Goal: Book appointment/travel/reservation

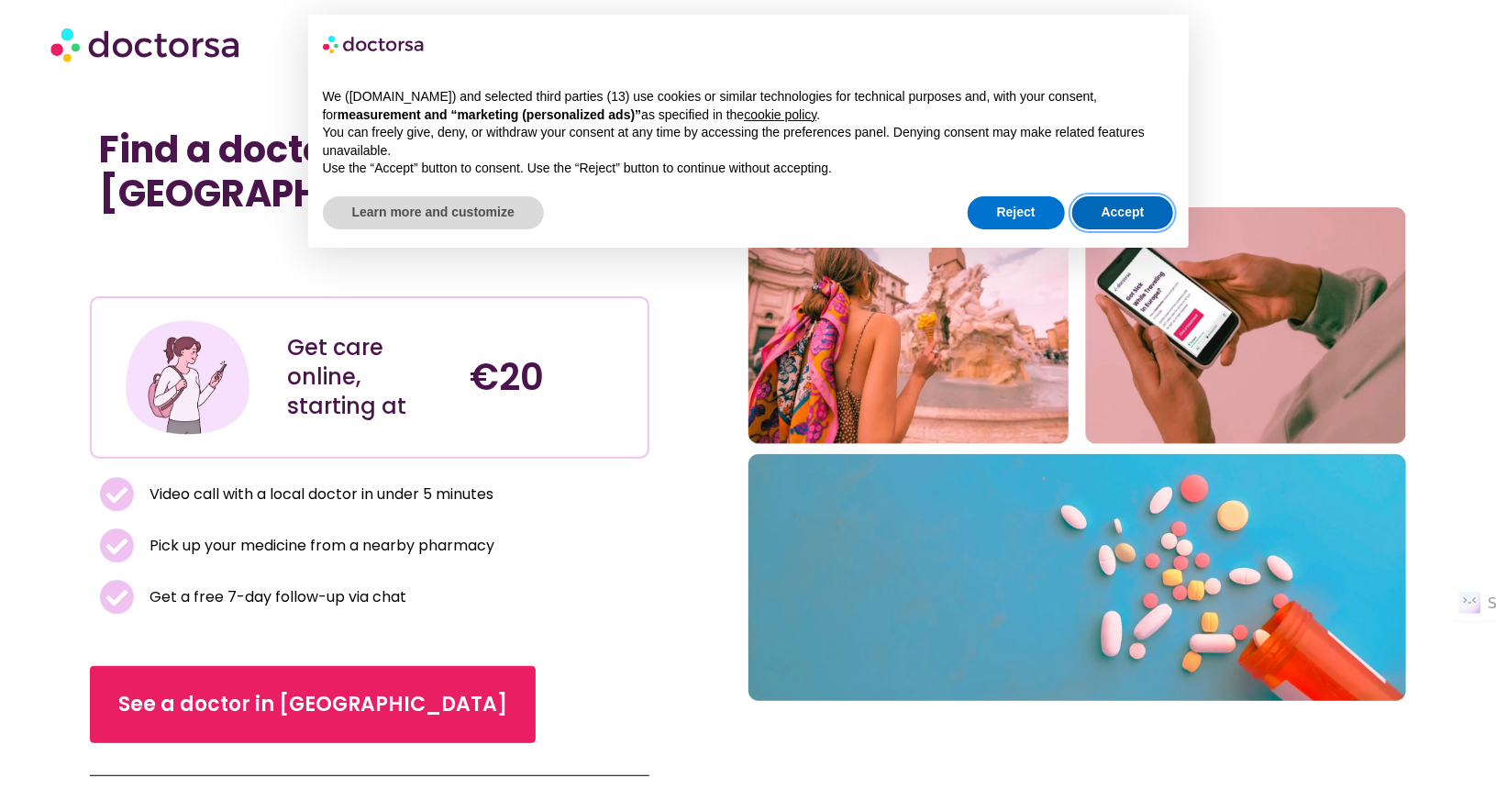
click at [1105, 209] on button "Accept" at bounding box center [1123, 212] width 102 height 33
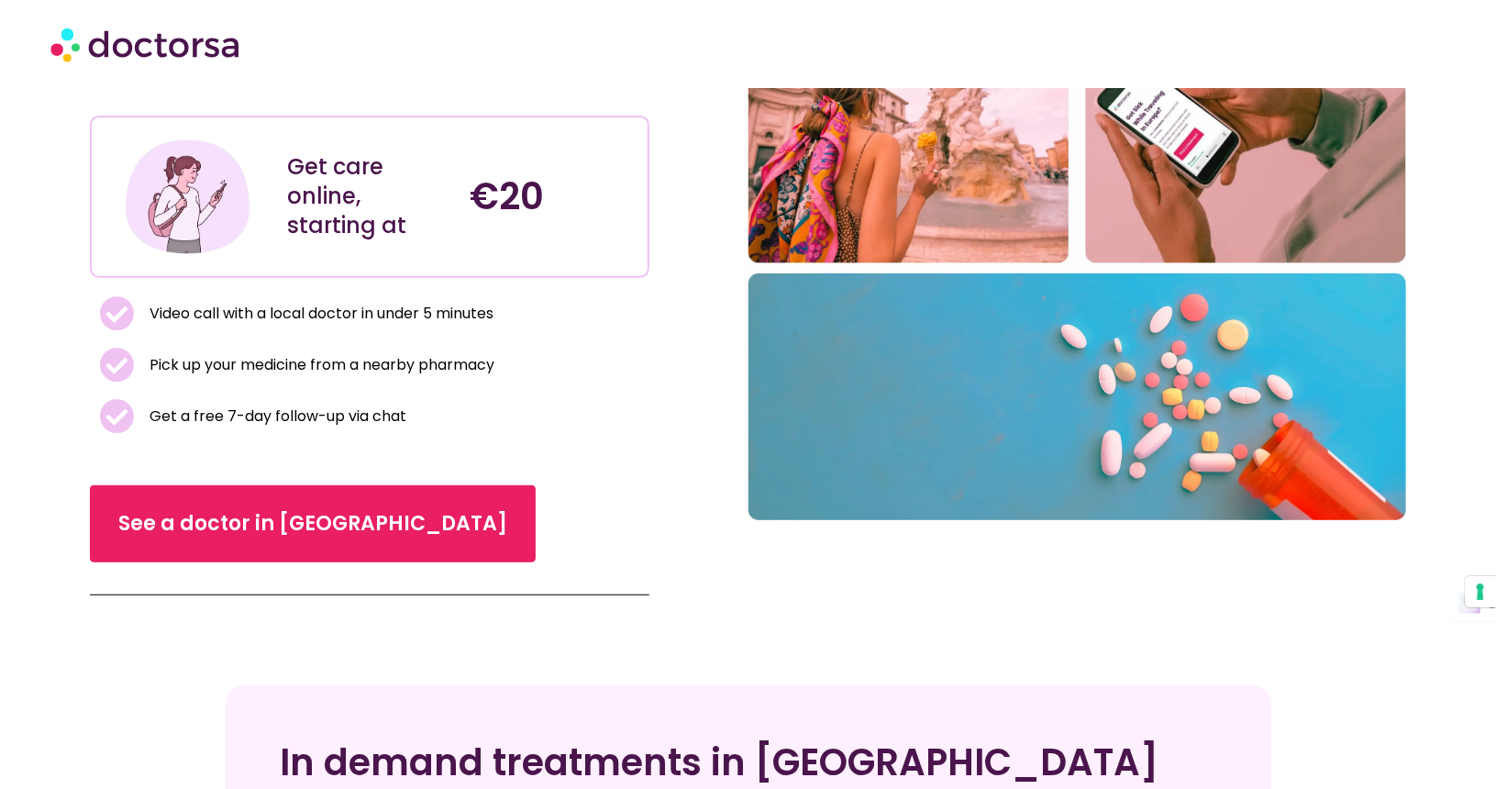
scroll to position [183, 0]
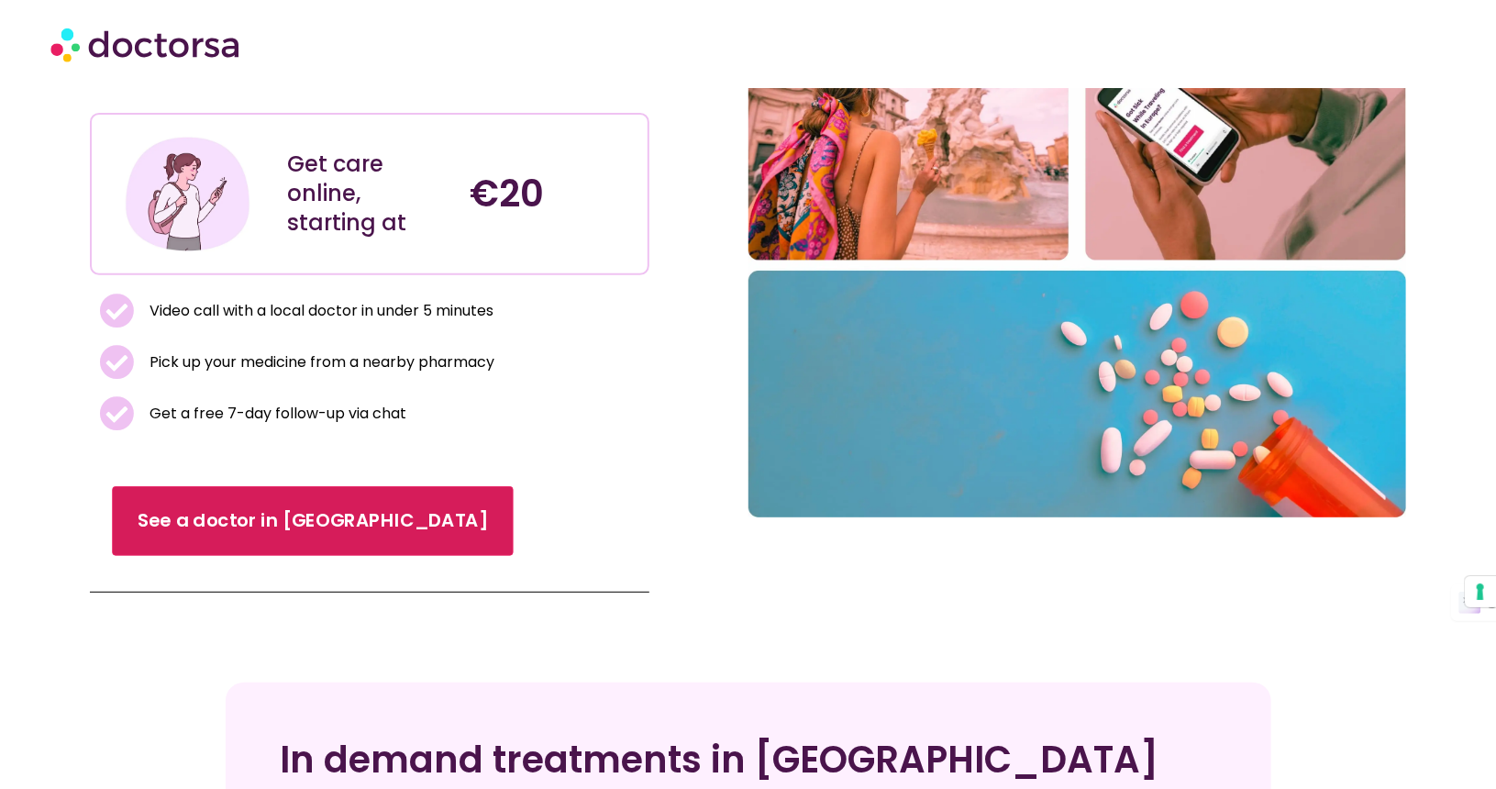
click at [288, 504] on link "See a doctor in Italy" at bounding box center [312, 521] width 401 height 70
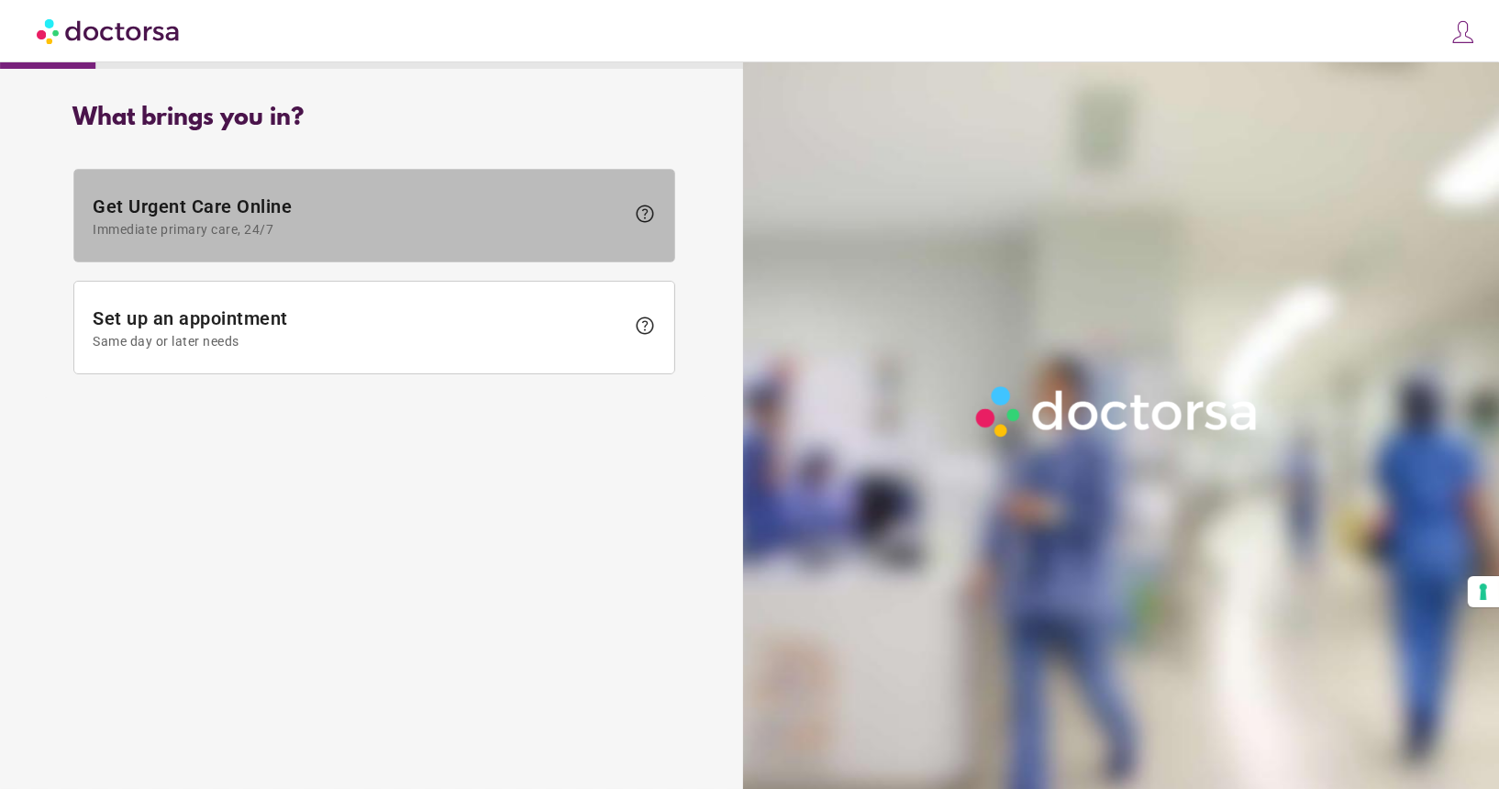
click at [268, 260] on span at bounding box center [374, 216] width 600 height 92
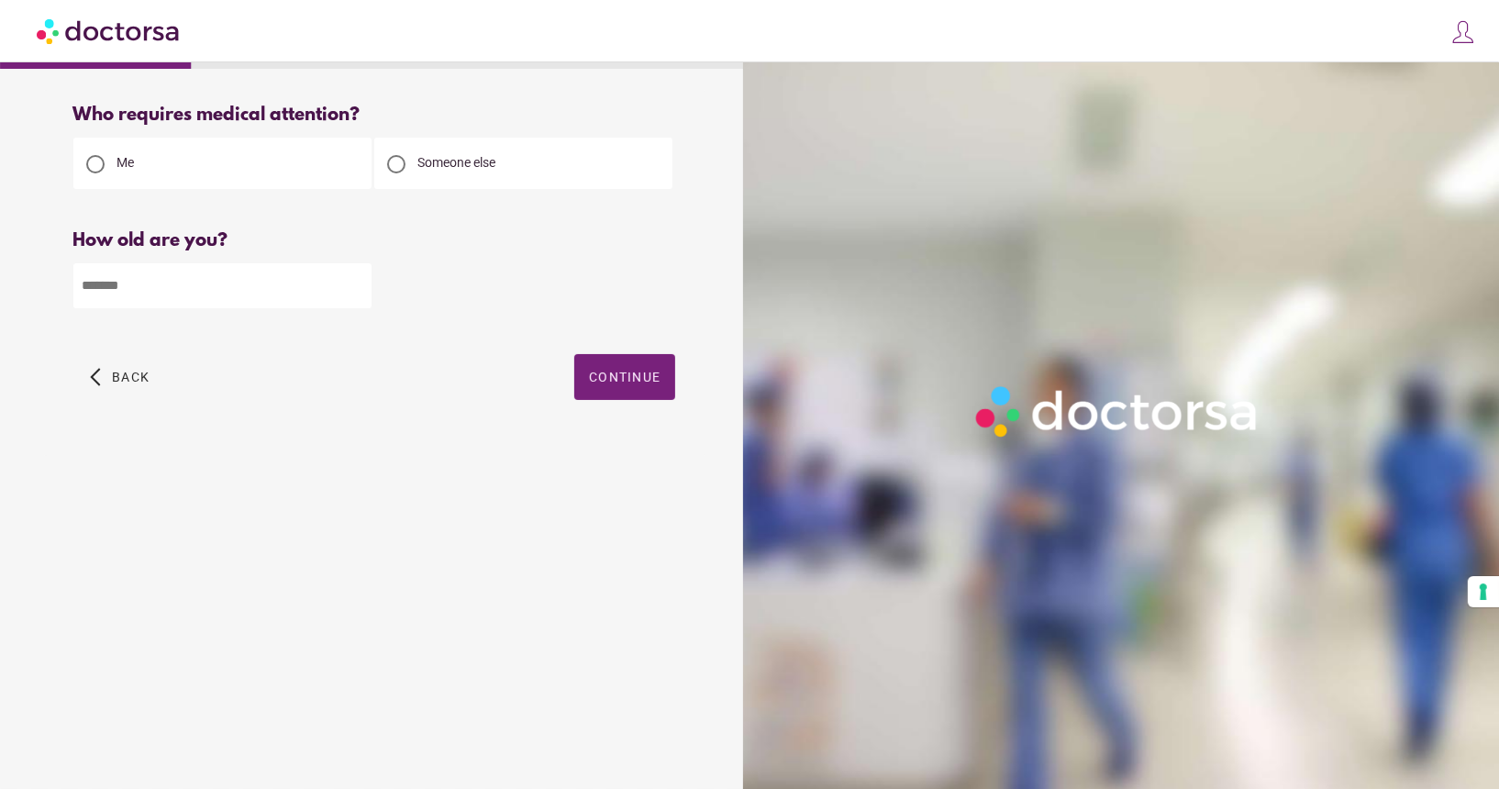
click at [136, 305] on input "number" at bounding box center [222, 285] width 298 height 45
type input "**"
click at [648, 382] on span "Continue" at bounding box center [625, 377] width 72 height 15
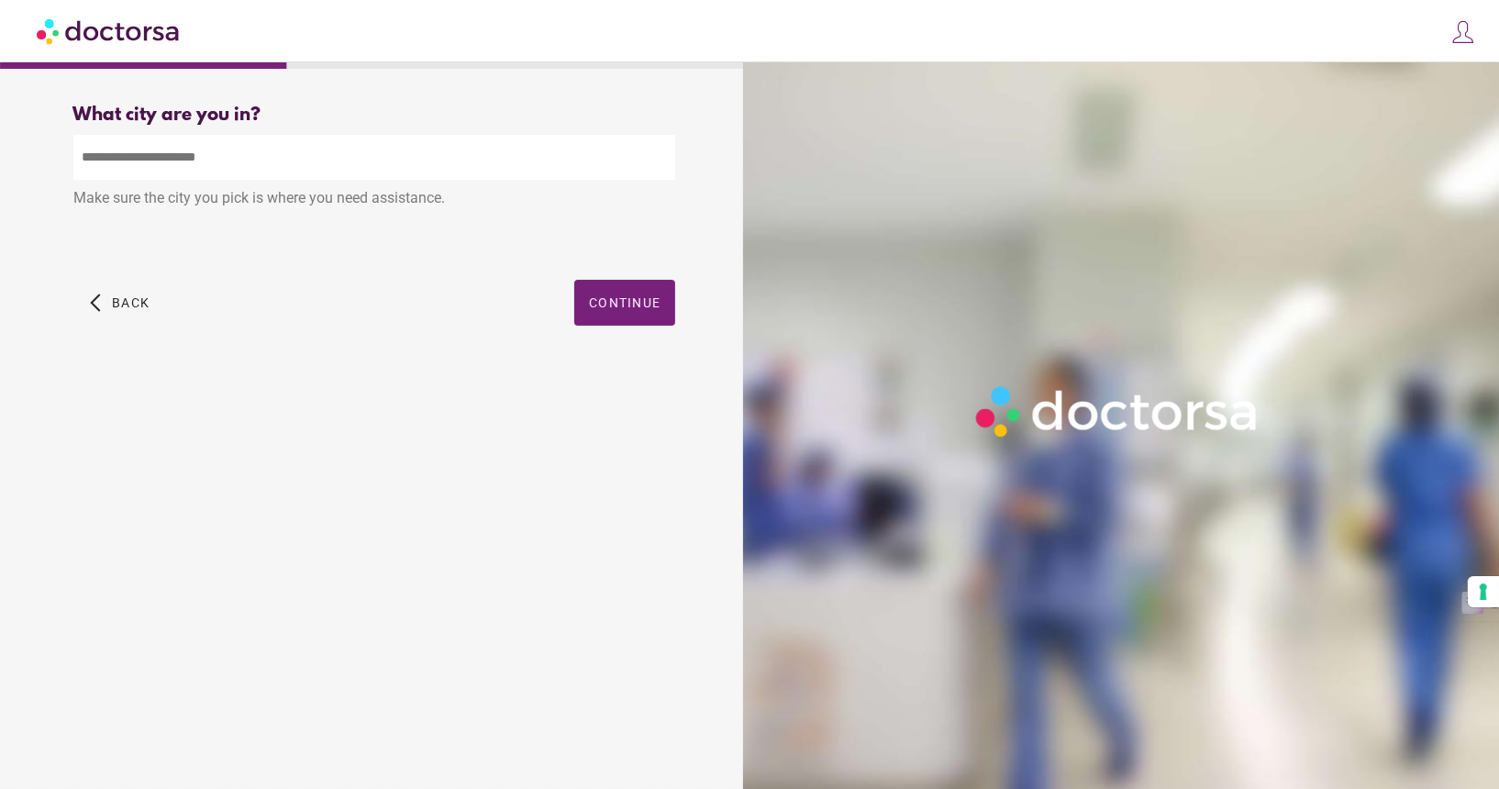
click at [387, 162] on input "text" at bounding box center [374, 157] width 602 height 45
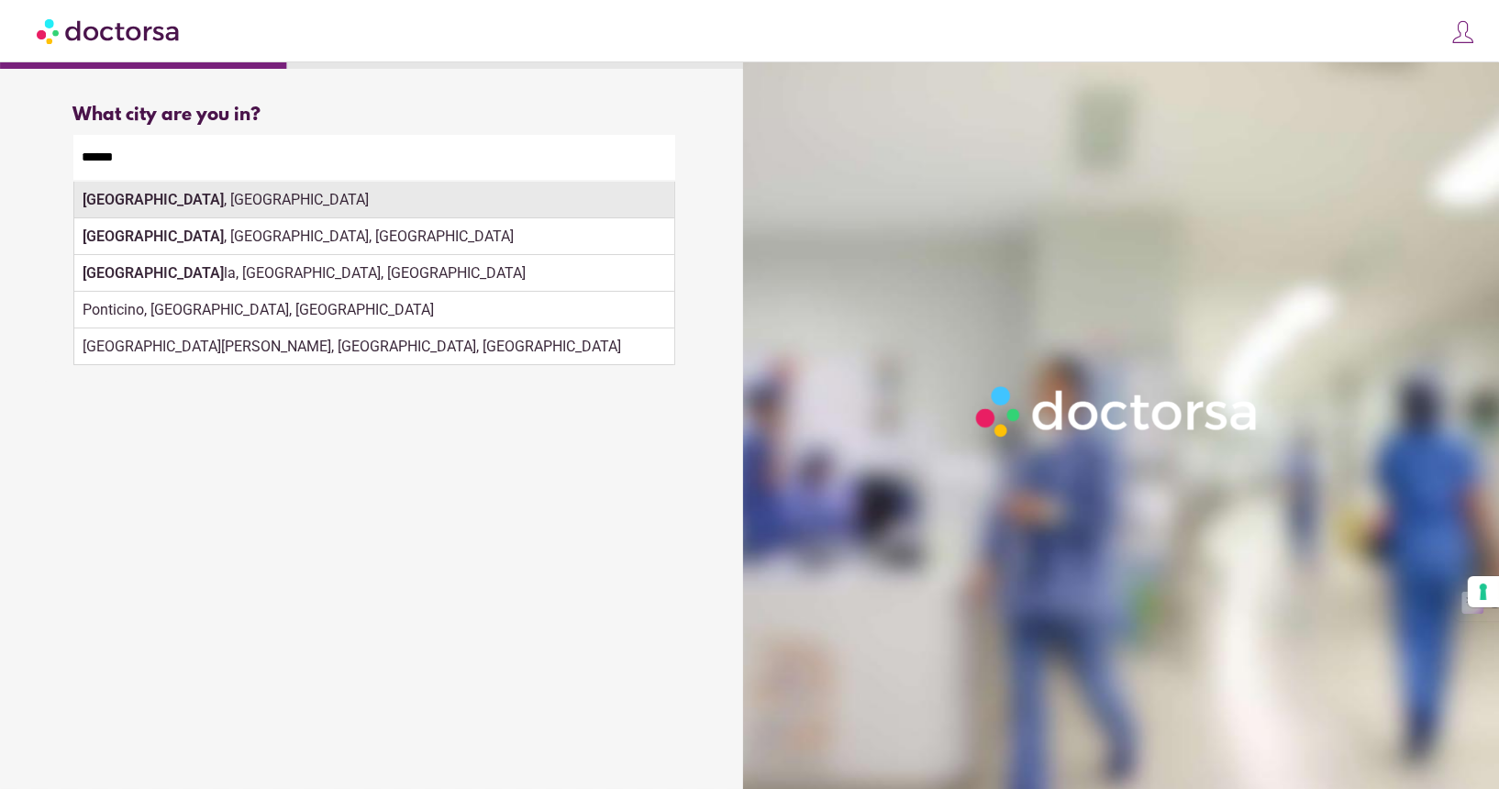
click at [143, 206] on div "Arezzo , Italy" at bounding box center [374, 200] width 600 height 37
type input "**********"
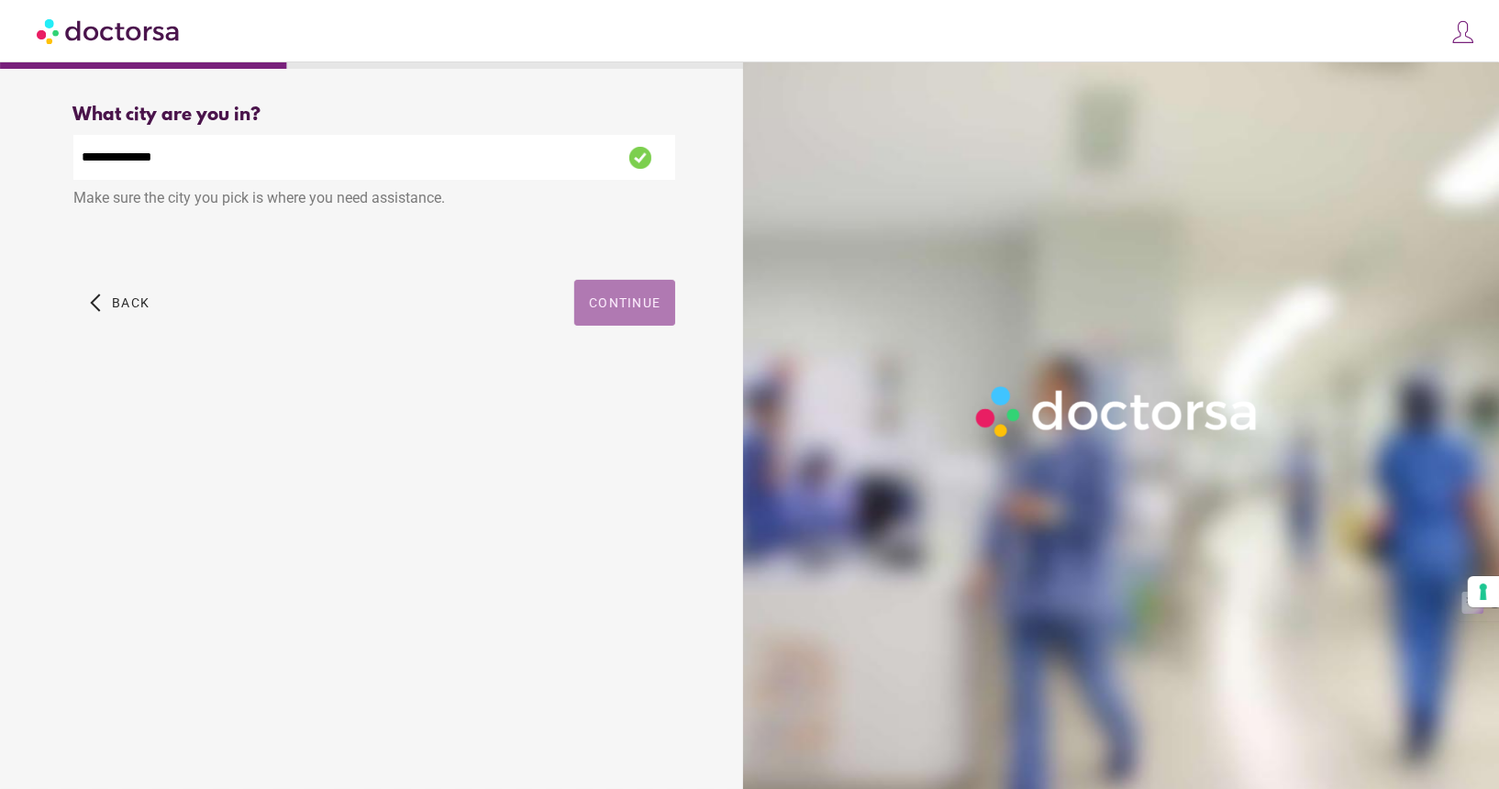
click at [615, 287] on span "button" at bounding box center [624, 303] width 101 height 46
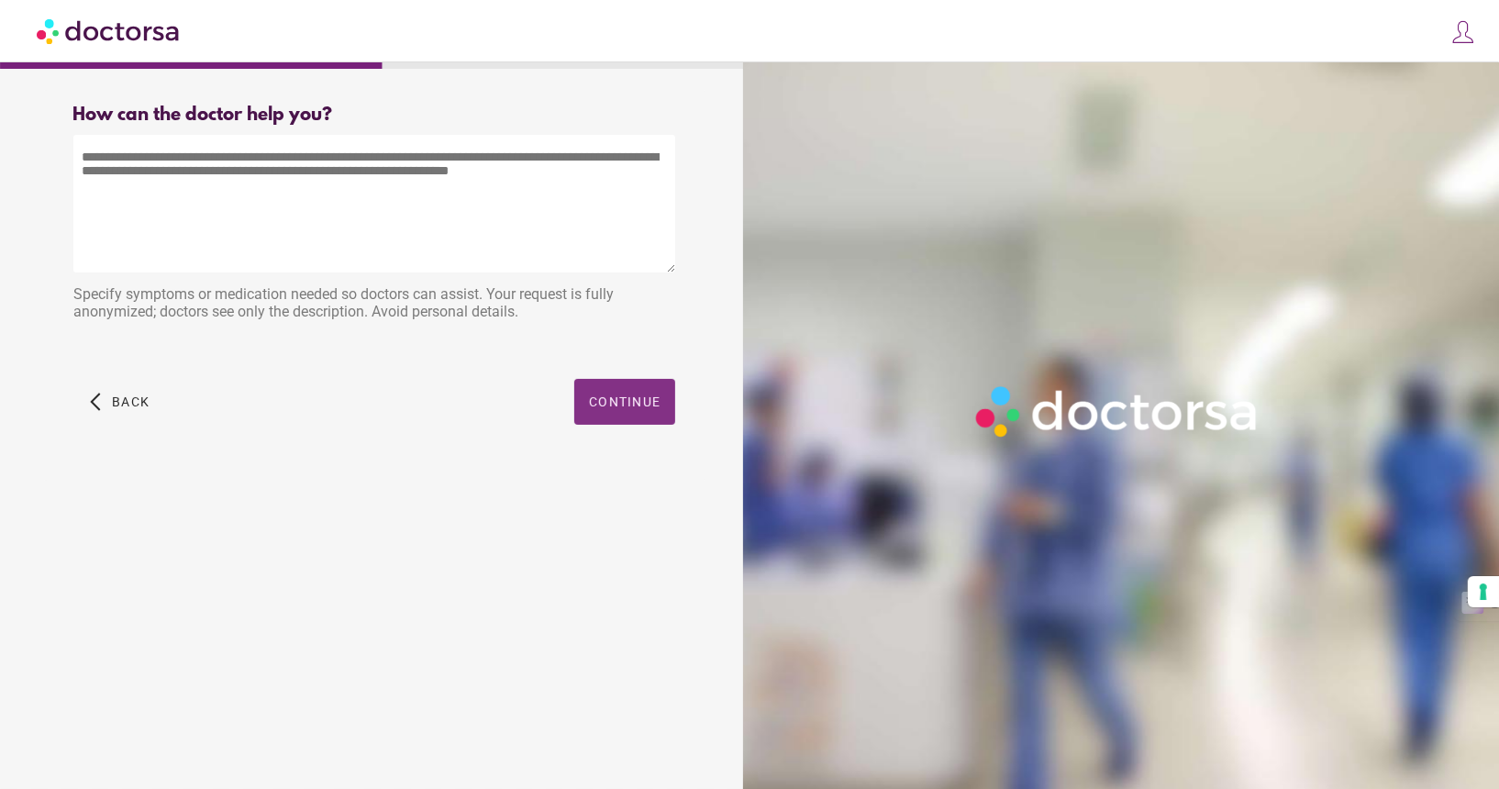
click at [581, 405] on span "button" at bounding box center [624, 402] width 101 height 46
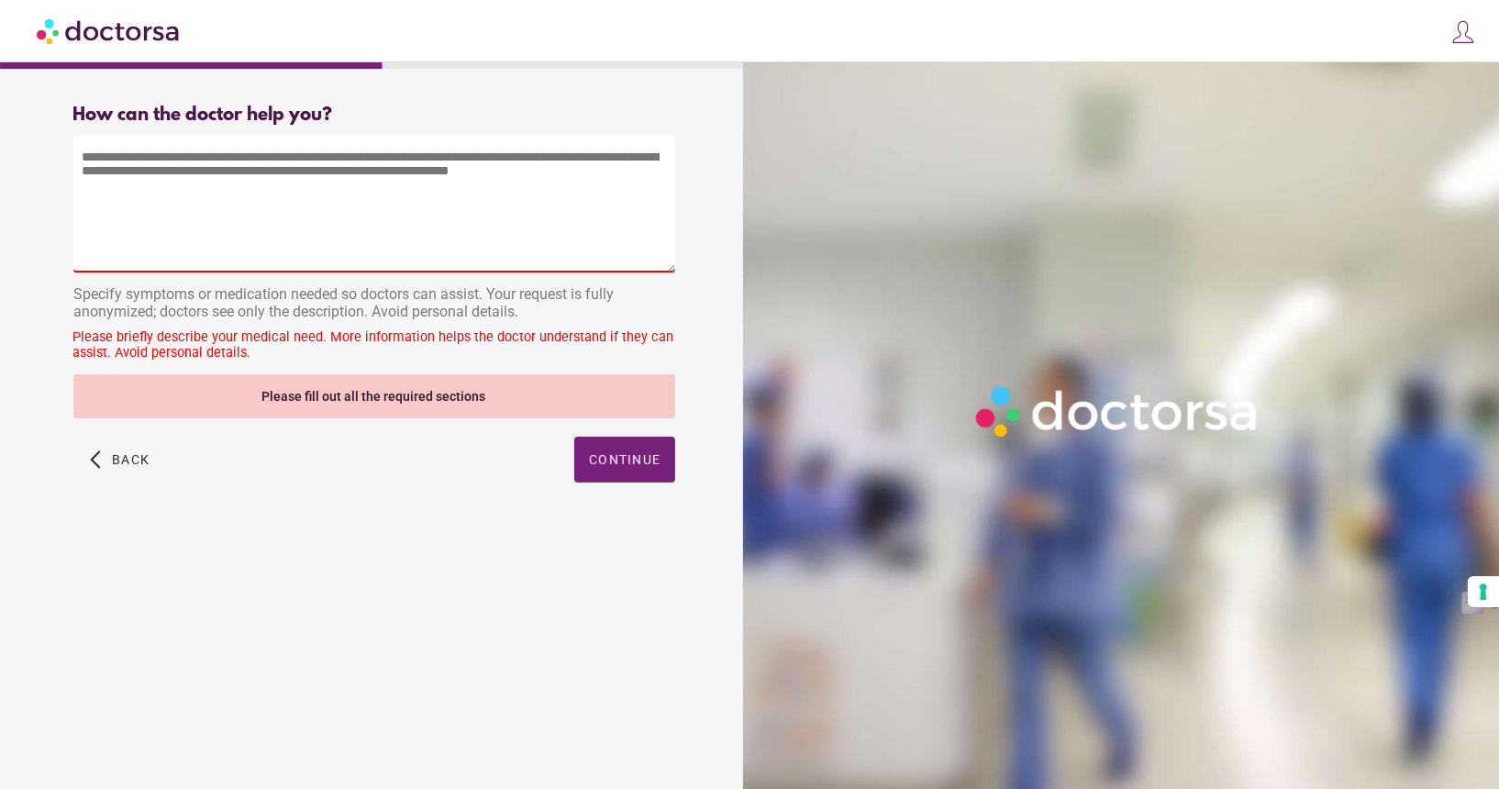
click at [371, 196] on textarea at bounding box center [374, 204] width 602 height 138
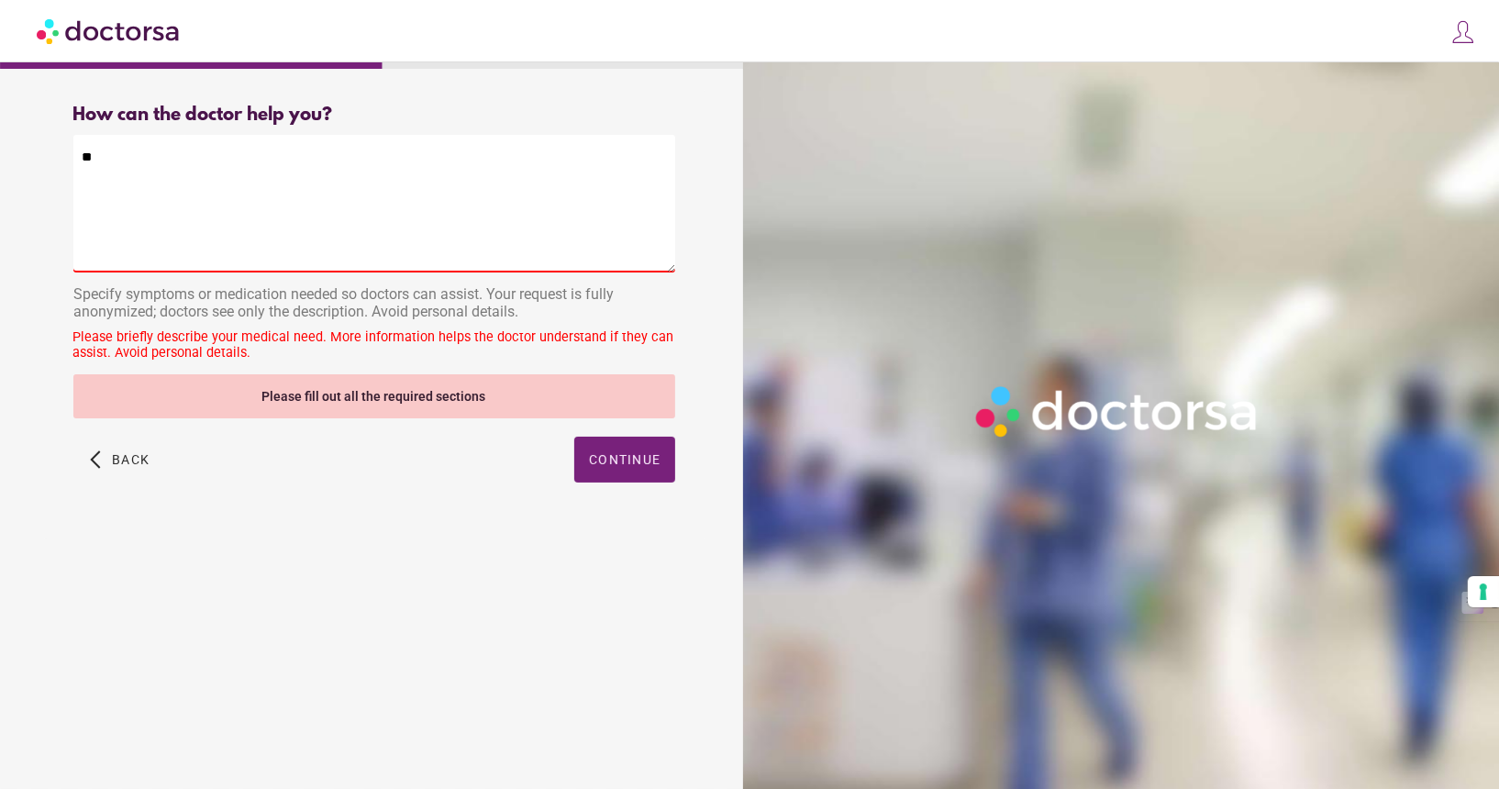
type textarea "*"
type textarea "**********"
click at [644, 450] on span "button" at bounding box center [624, 460] width 101 height 46
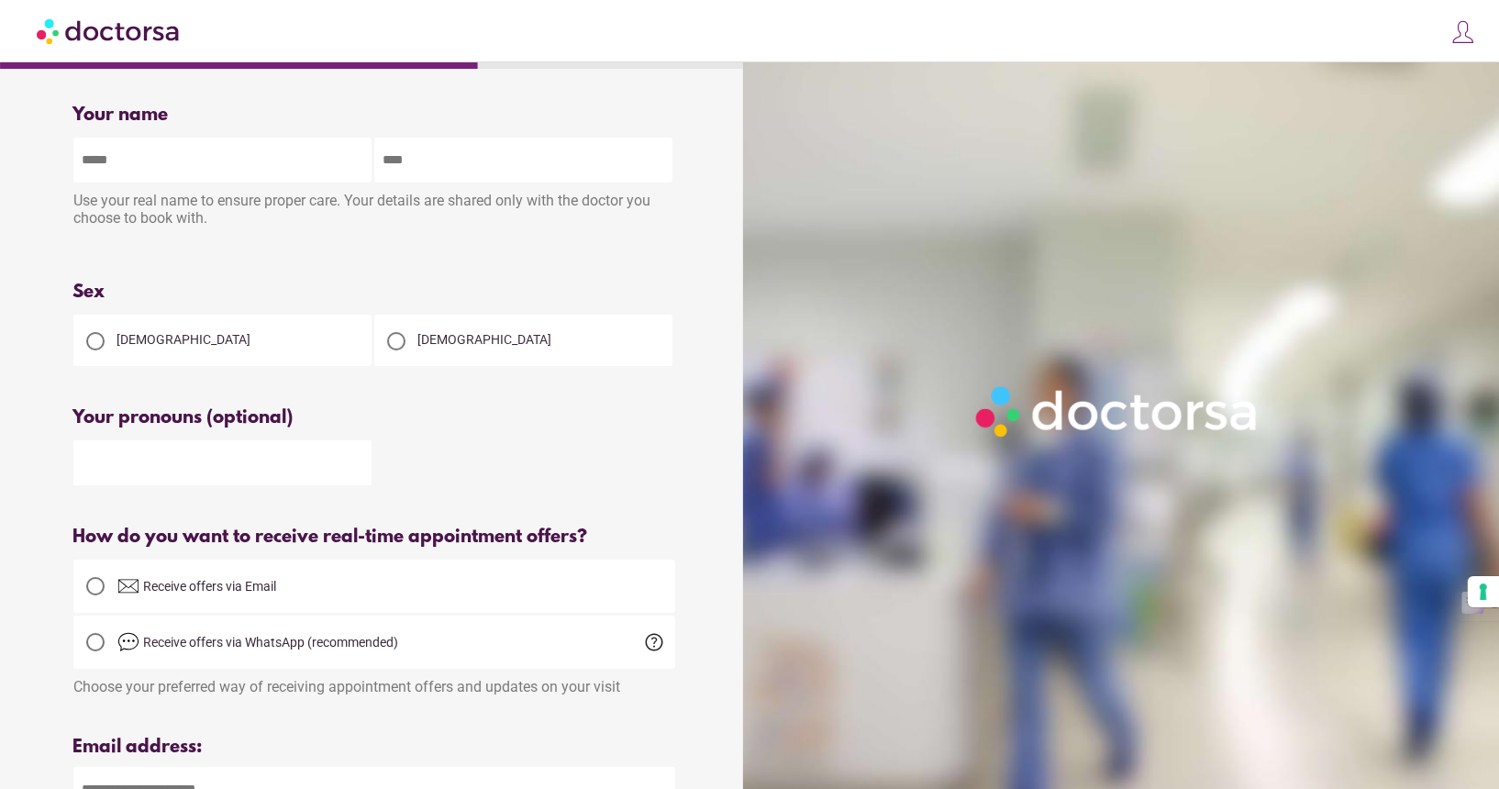
click at [122, 34] on img at bounding box center [109, 30] width 145 height 41
